Goal: Book appointment/travel/reservation

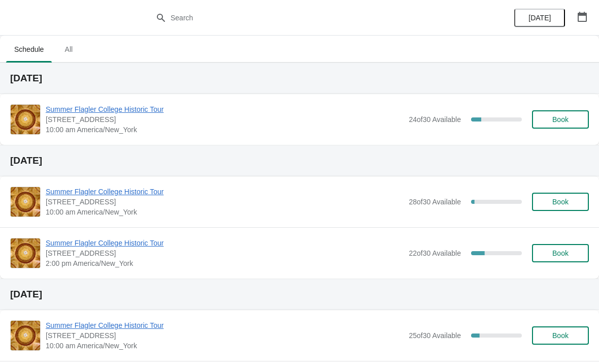
click at [126, 104] on span "Summer Flagler College Historic Tour" at bounding box center [225, 109] width 358 height 10
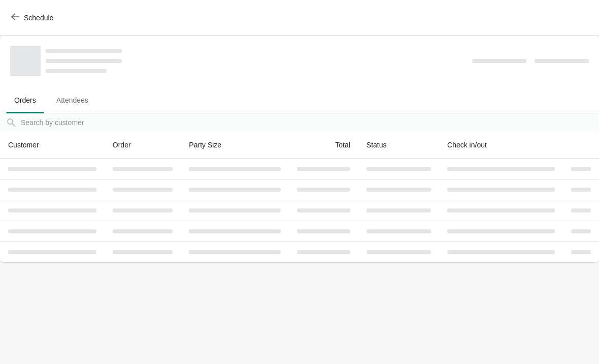
click at [135, 92] on ul "Orders Attendees" at bounding box center [299, 99] width 591 height 26
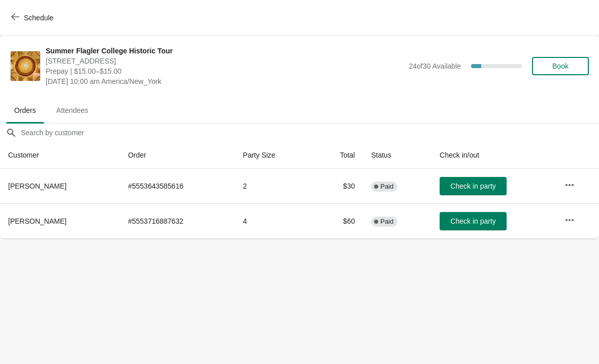
click at [22, 21] on span "Schedule" at bounding box center [33, 18] width 40 height 10
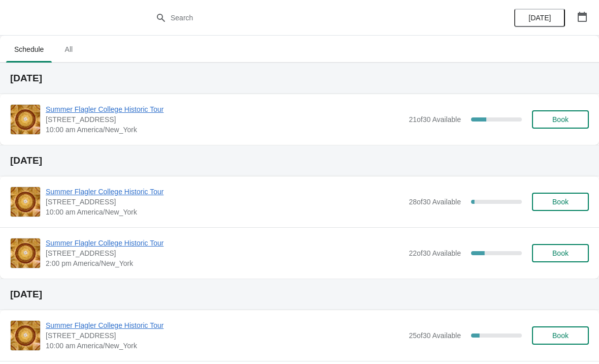
click at [560, 110] on button "Book" at bounding box center [560, 119] width 57 height 18
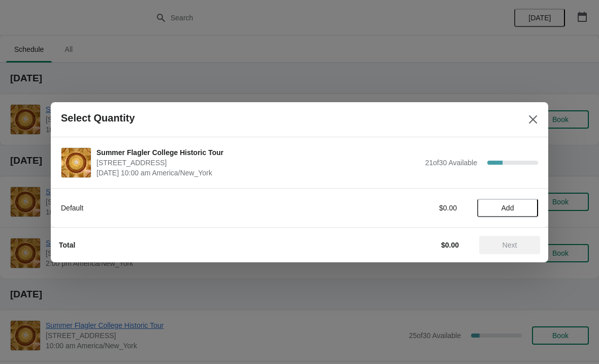
click at [527, 123] on button "Close" at bounding box center [533, 119] width 18 height 18
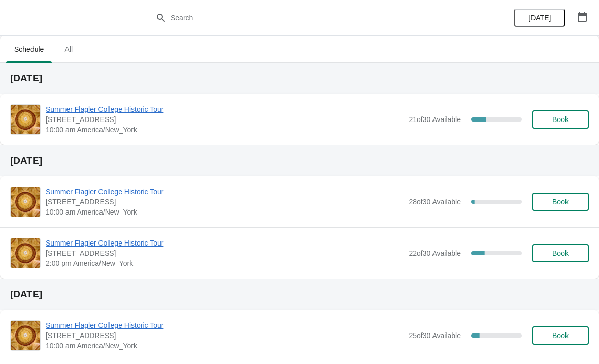
click at [139, 110] on span "Summer Flagler College Historic Tour" at bounding box center [225, 109] width 358 height 10
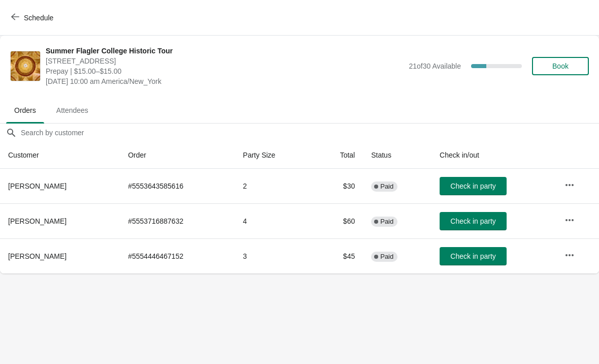
click at [24, 19] on span "Schedule" at bounding box center [38, 18] width 29 height 8
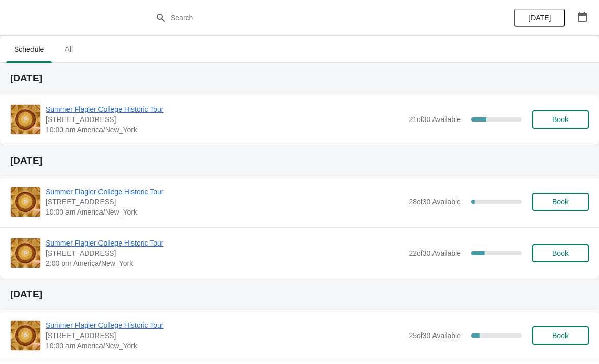
click at [134, 112] on span "Summer Flagler College Historic Tour" at bounding box center [225, 109] width 358 height 10
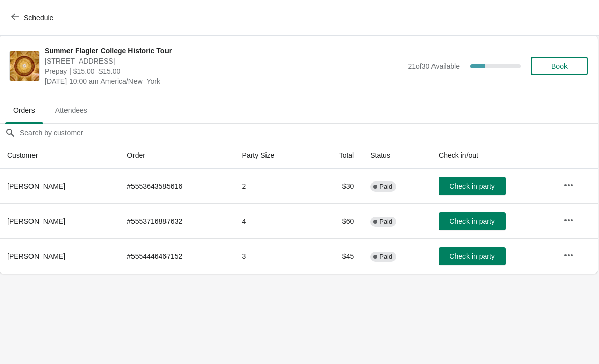
scroll to position [0, 1]
click at [18, 16] on icon "button" at bounding box center [15, 17] width 8 height 8
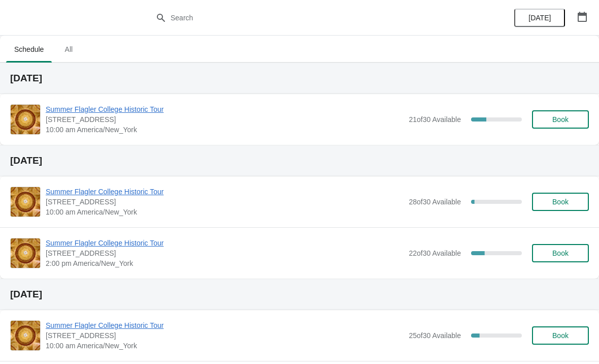
scroll to position [0, 0]
click at [61, 51] on span "All" at bounding box center [68, 49] width 25 height 18
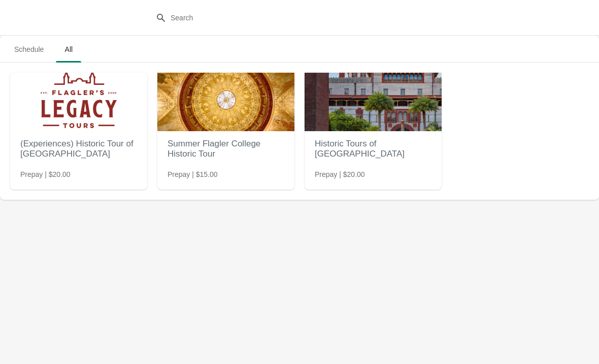
click at [29, 50] on span "Schedule" at bounding box center [29, 49] width 46 height 18
